Goal: Check status: Check status

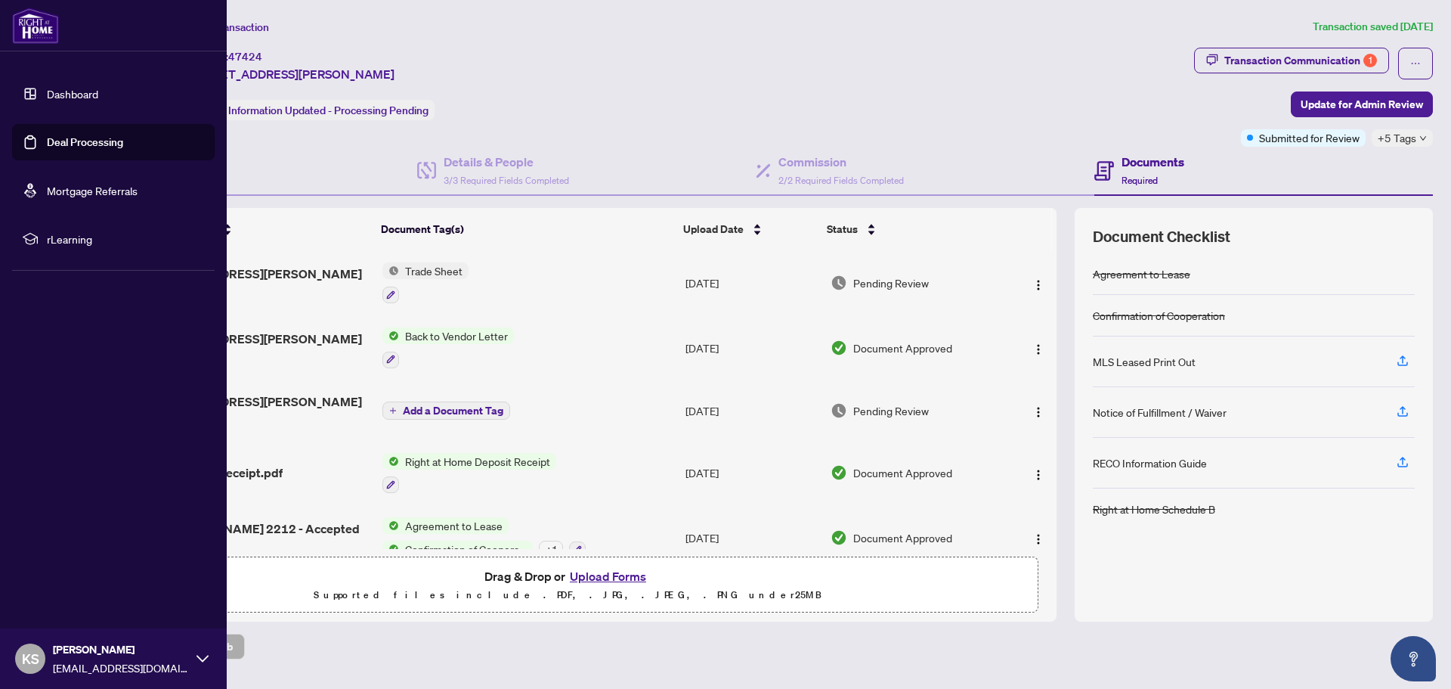
click at [60, 95] on link "Dashboard" at bounding box center [72, 94] width 51 height 14
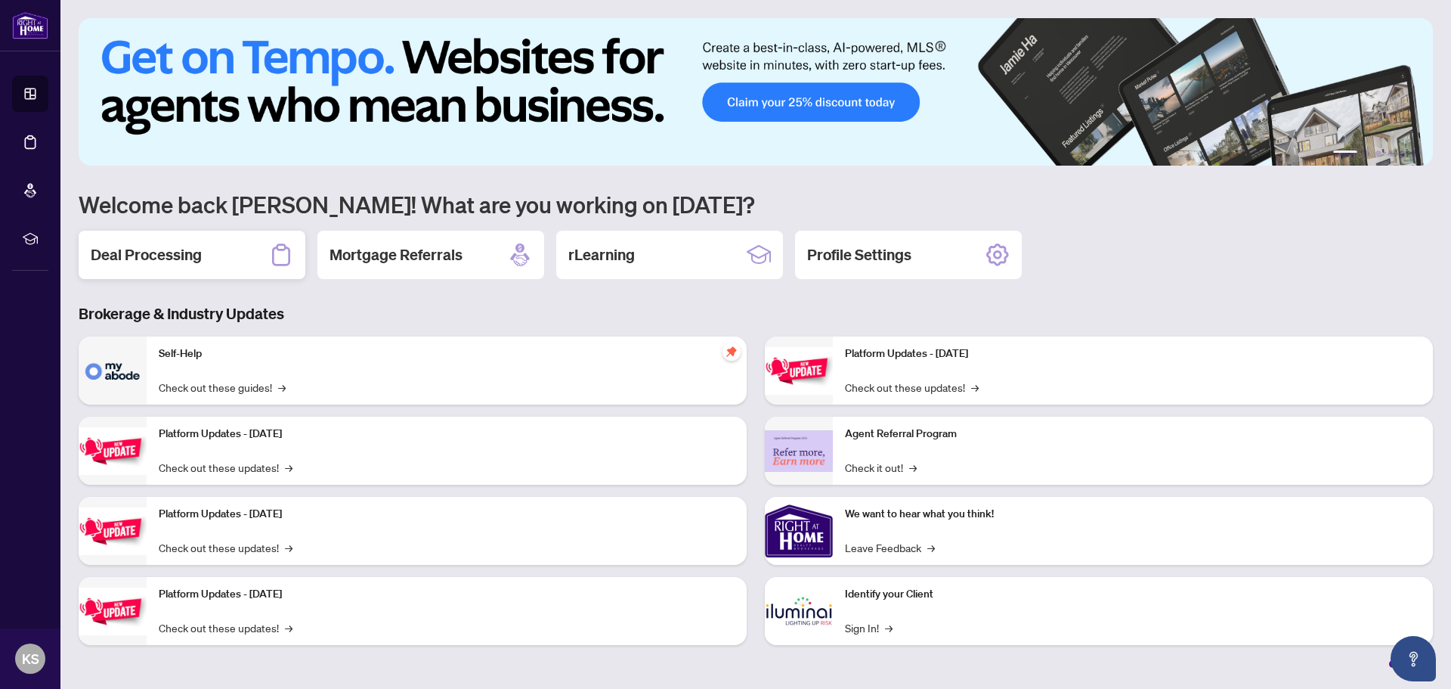
click at [144, 241] on div "Deal Processing" at bounding box center [192, 255] width 227 height 48
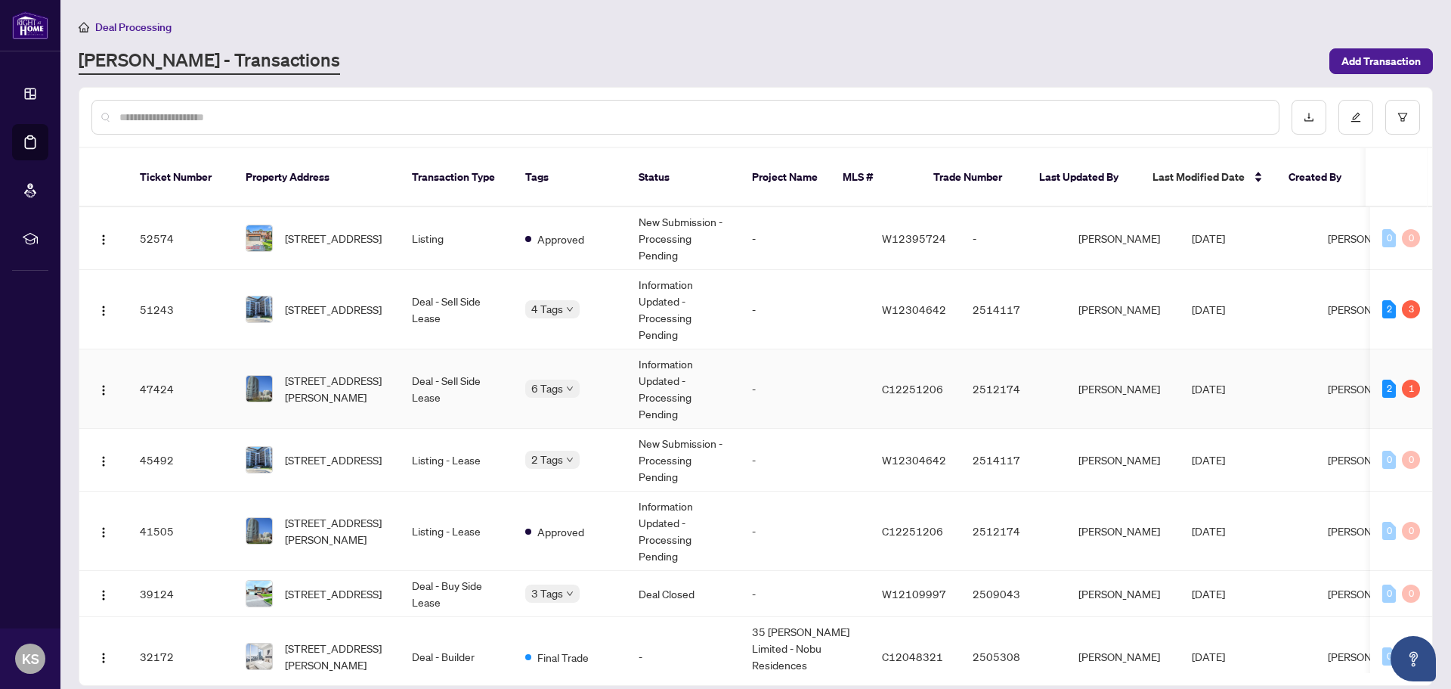
click at [682, 373] on td "Information Updated - Processing Pending" at bounding box center [683, 388] width 113 height 79
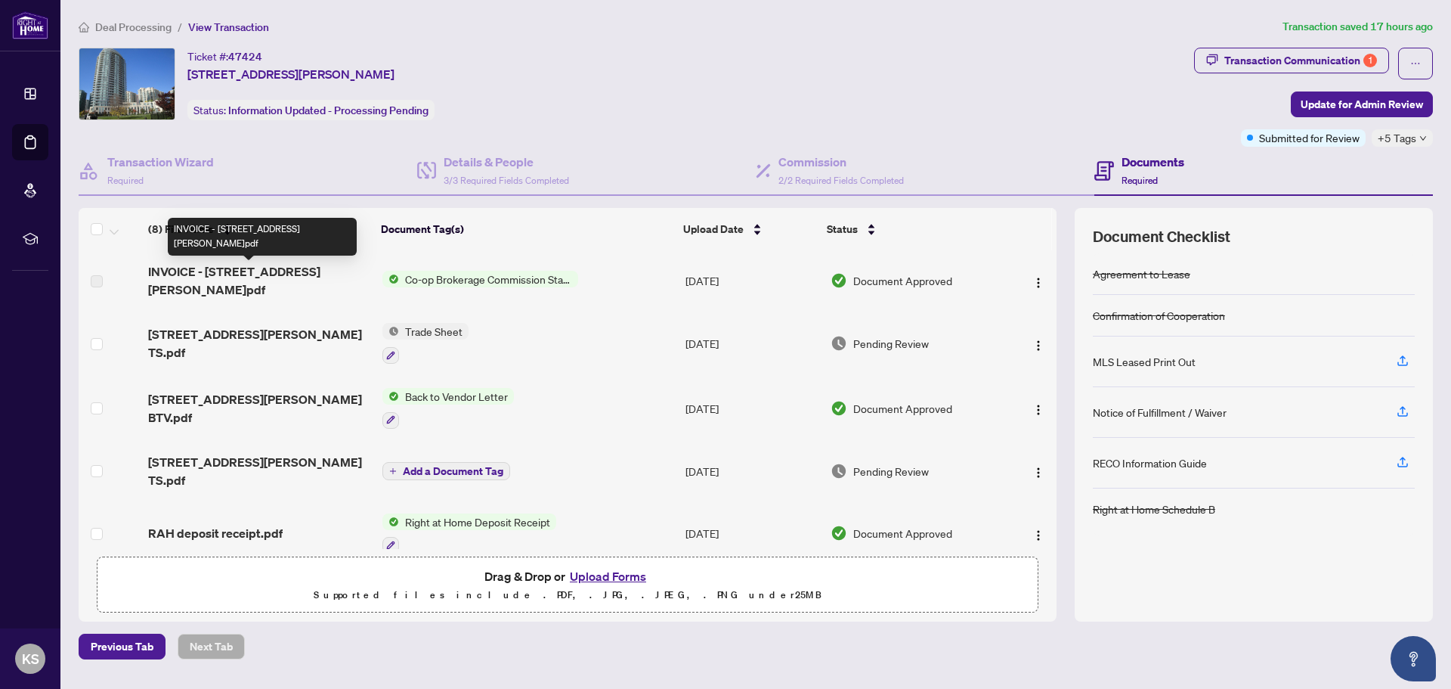
click at [286, 276] on span "INVOICE - [STREET_ADDRESS][PERSON_NAME]pdf" at bounding box center [259, 280] width 222 height 36
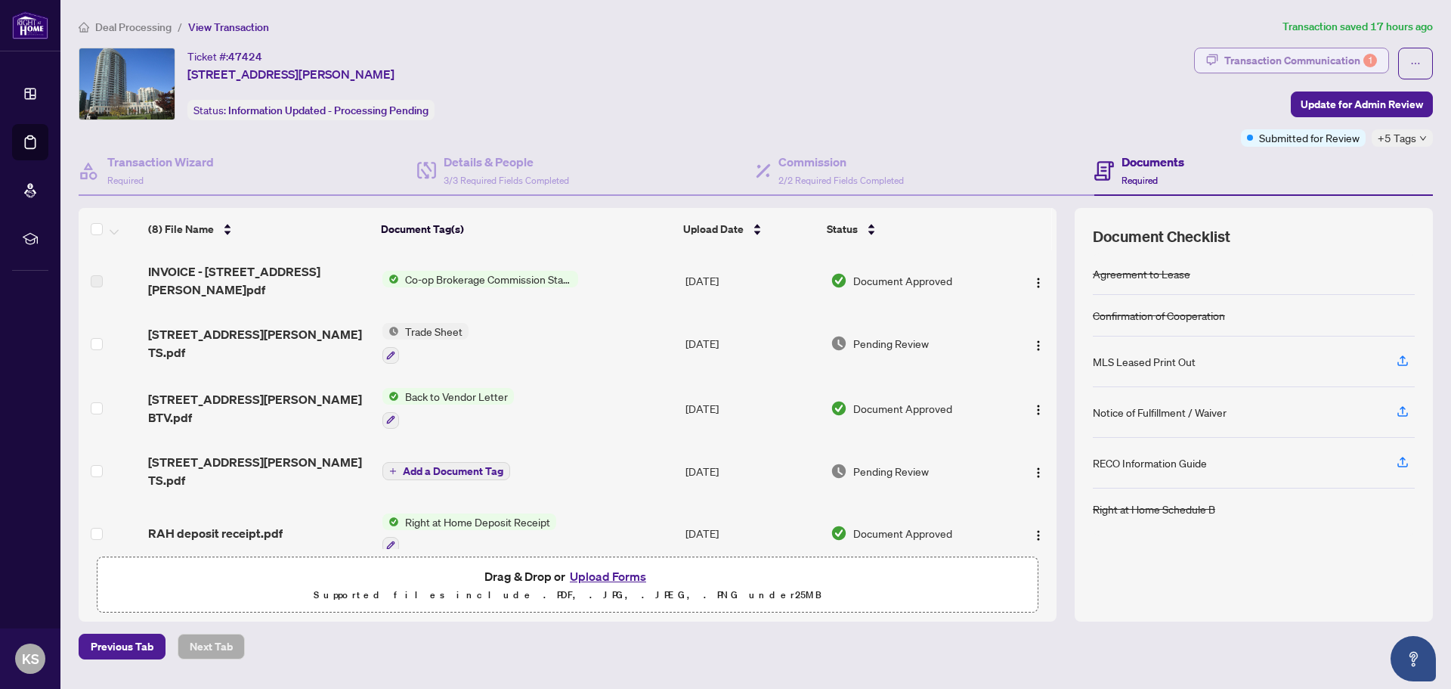
click at [1251, 69] on div "Transaction Communication 1" at bounding box center [1300, 60] width 153 height 24
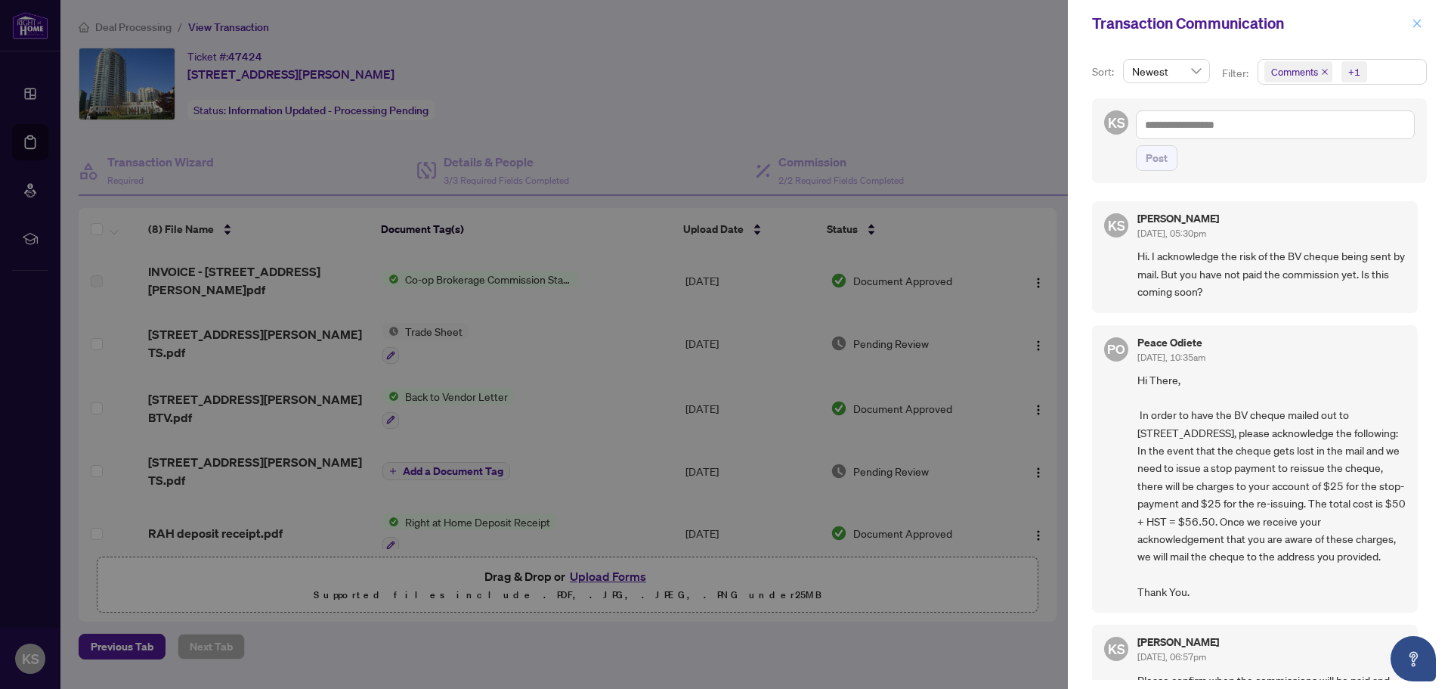
click at [1420, 21] on icon "close" at bounding box center [1417, 23] width 8 height 8
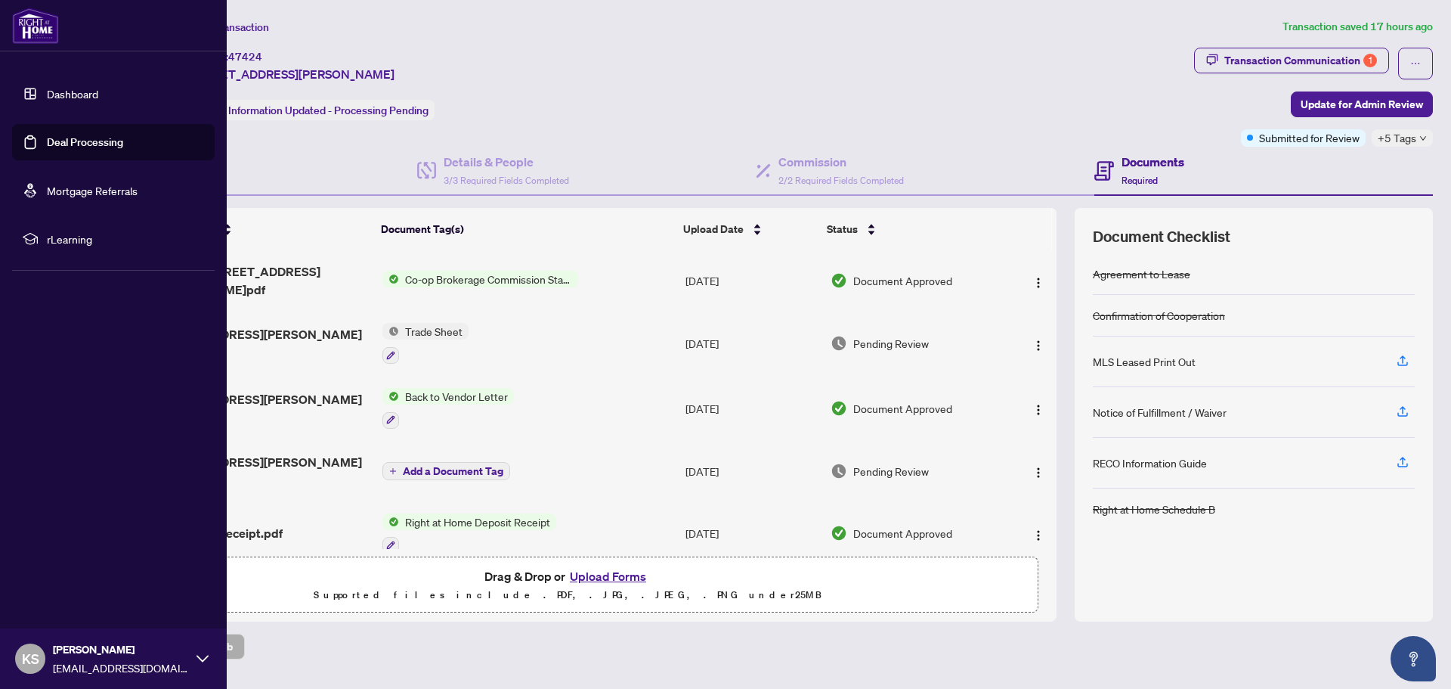
click at [79, 88] on link "Dashboard" at bounding box center [72, 94] width 51 height 14
